Goal: Information Seeking & Learning: Learn about a topic

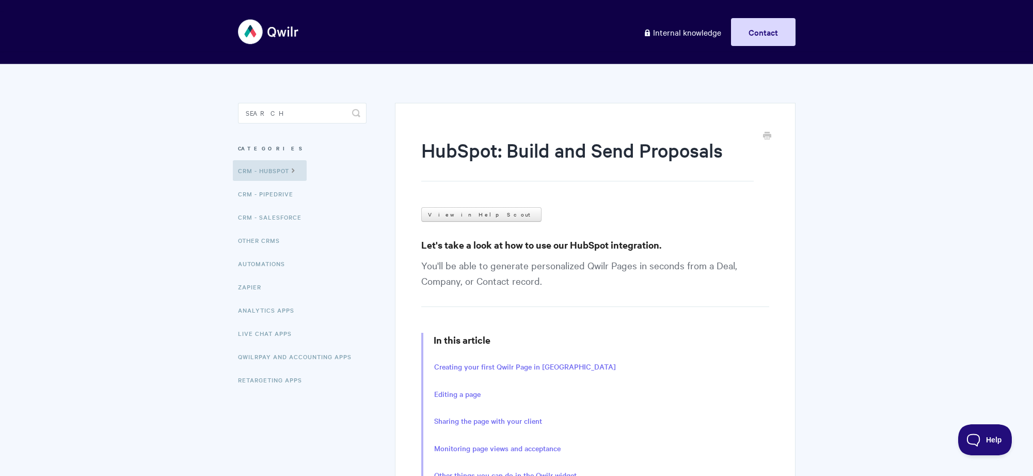
scroll to position [1875, 0]
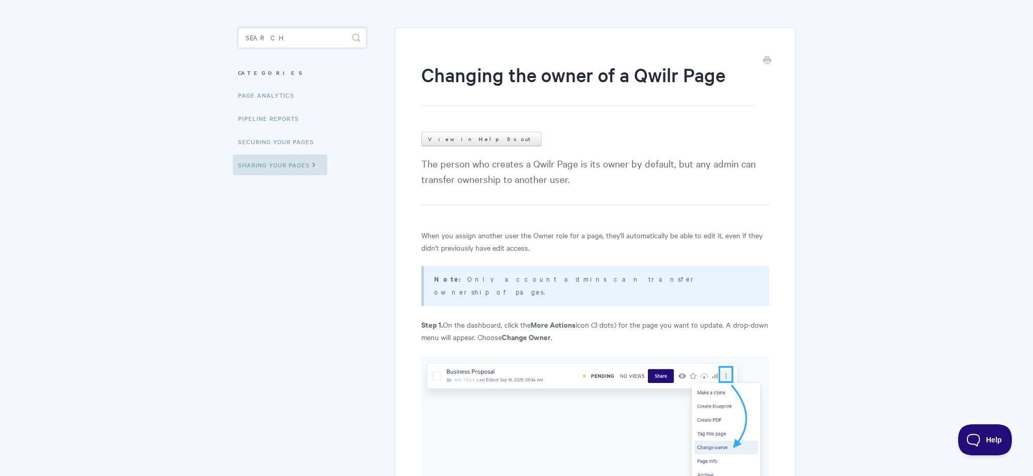
click at [291, 45] on input "Search" at bounding box center [302, 37] width 129 height 21
type input "custom domain"
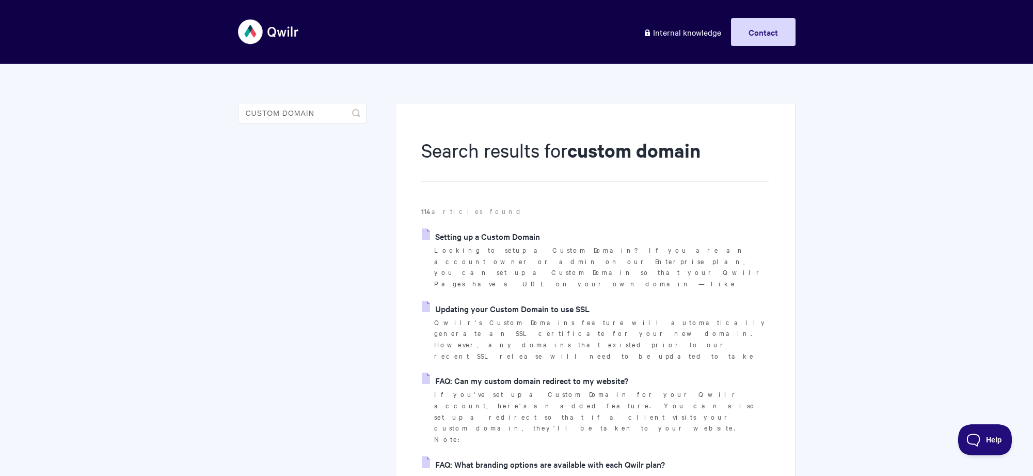
click at [471, 229] on link "Setting up a Custom Domain" at bounding box center [481, 235] width 118 height 15
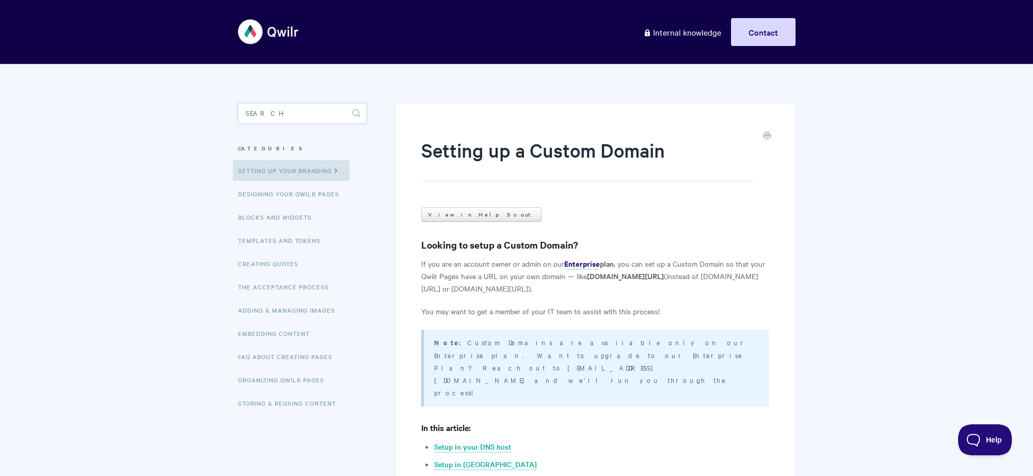
click at [259, 112] on input "Search" at bounding box center [302, 113] width 129 height 21
type input "branding"
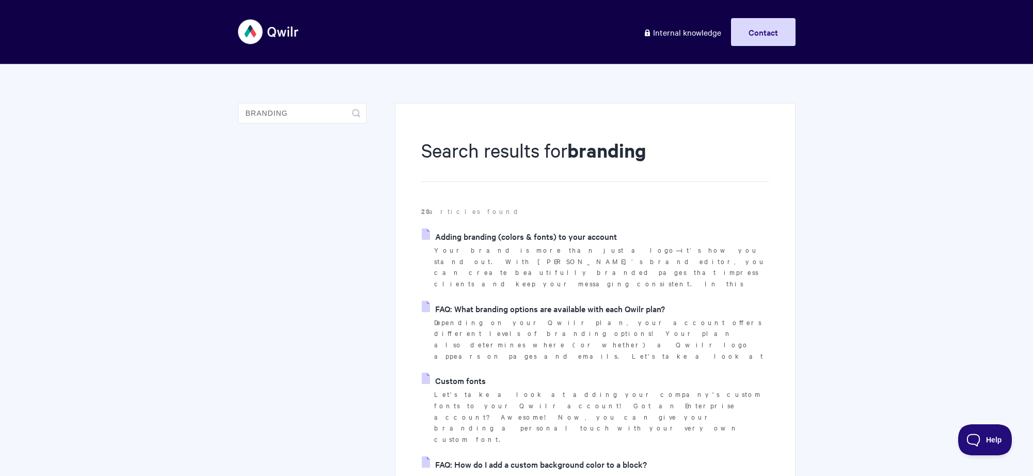
click at [509, 301] on link "FAQ: What branding options are available with each Qwilr plan?" at bounding box center [543, 308] width 243 height 15
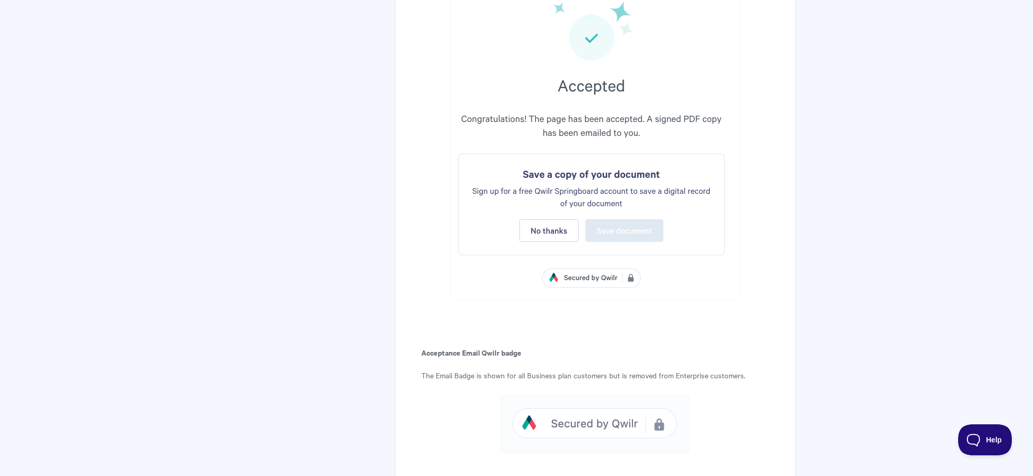
scroll to position [747, 0]
click at [450, 368] on p "The Email Badge is shown for all Business plan customers but is removed from En…" at bounding box center [595, 374] width 348 height 12
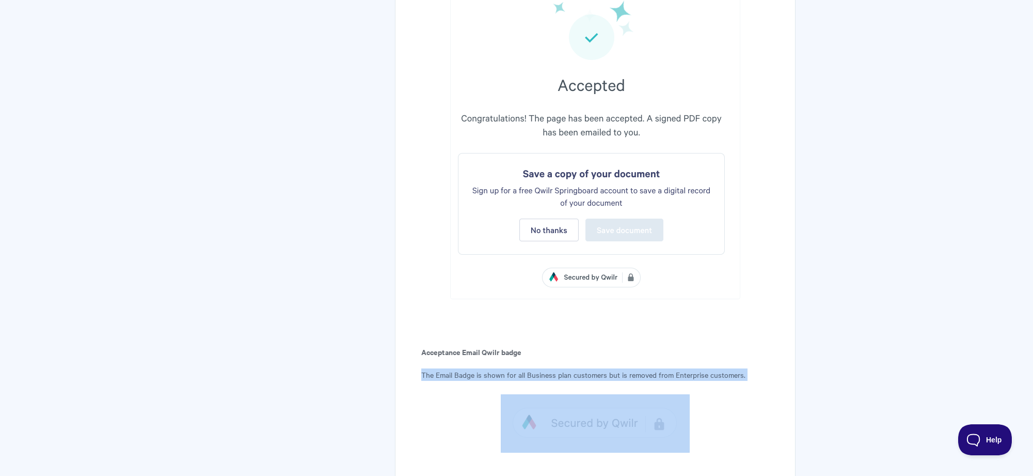
click at [450, 368] on p "The Email Badge is shown for all Business plan customers but is removed from En…" at bounding box center [595, 374] width 348 height 12
copy article "The Email Badge is shown for all Business plan customers but is removed from En…"
